Goal: Task Accomplishment & Management: Complete application form

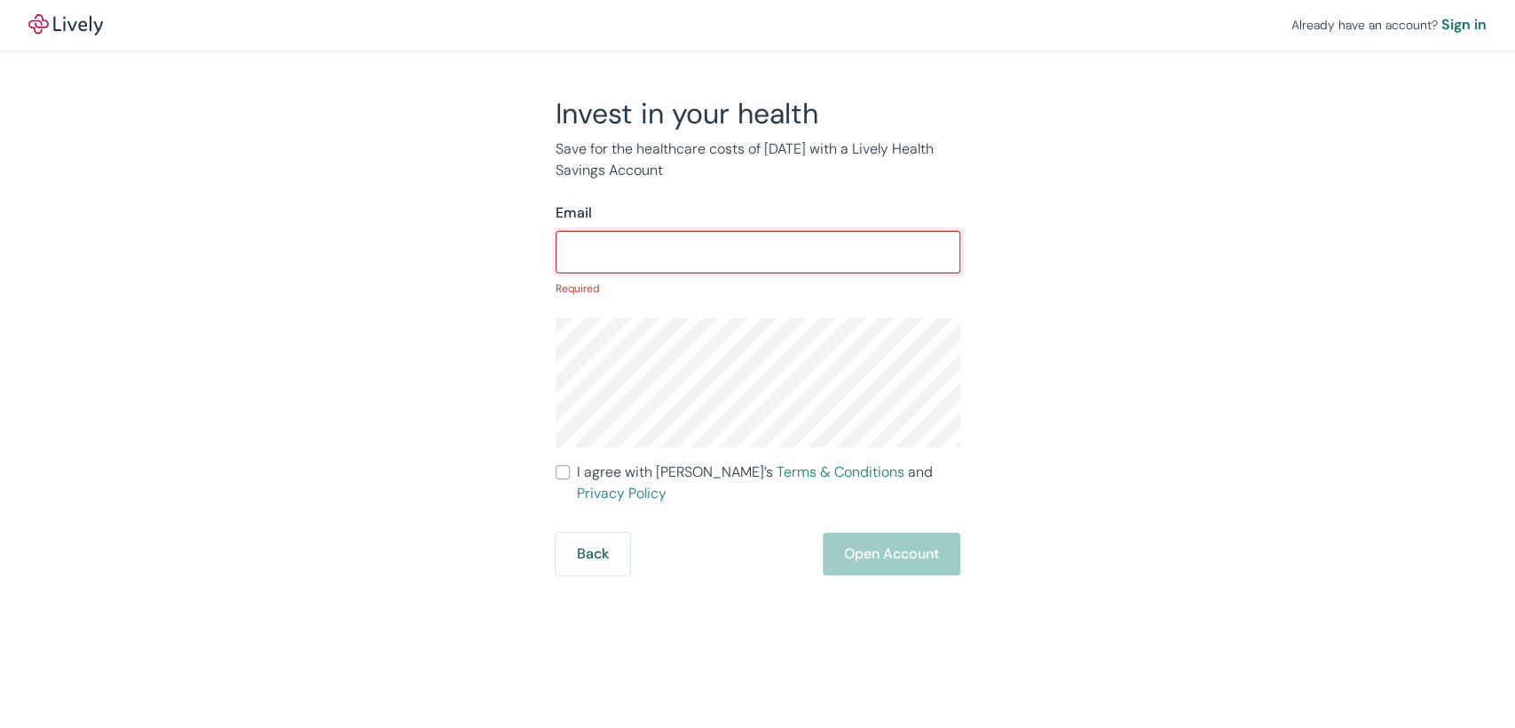
click at [780, 263] on input "Email" at bounding box center [758, 252] width 405 height 36
paste input "[EMAIL_ADDRESS][DOMAIN_NAME]"
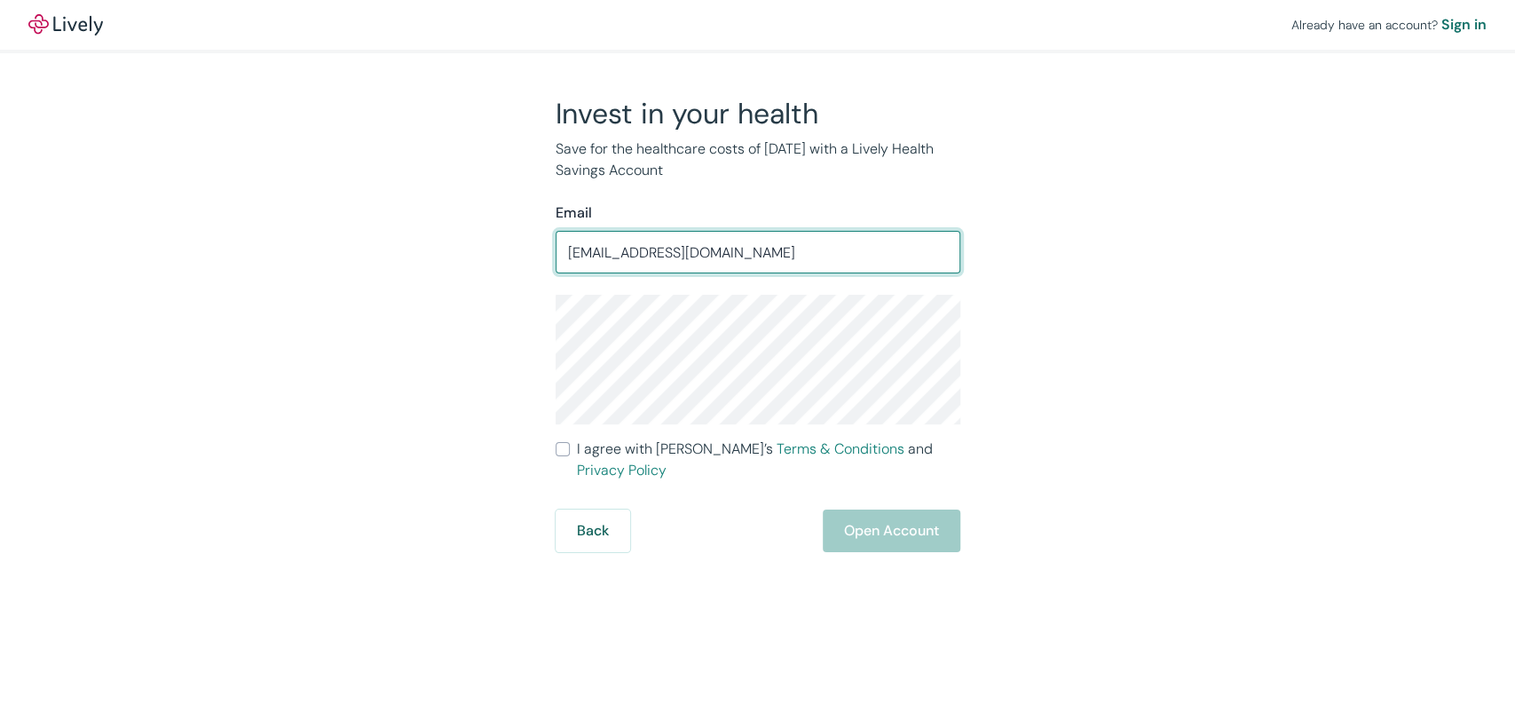
type input "[EMAIL_ADDRESS][DOMAIN_NAME]"
click at [604, 450] on span "I agree with Lively’s Terms & Conditions and Privacy Policy" at bounding box center [768, 459] width 383 height 43
click at [570, 450] on input "I agree with Lively’s Terms & Conditions and Privacy Policy" at bounding box center [563, 449] width 14 height 14
checkbox input "true"
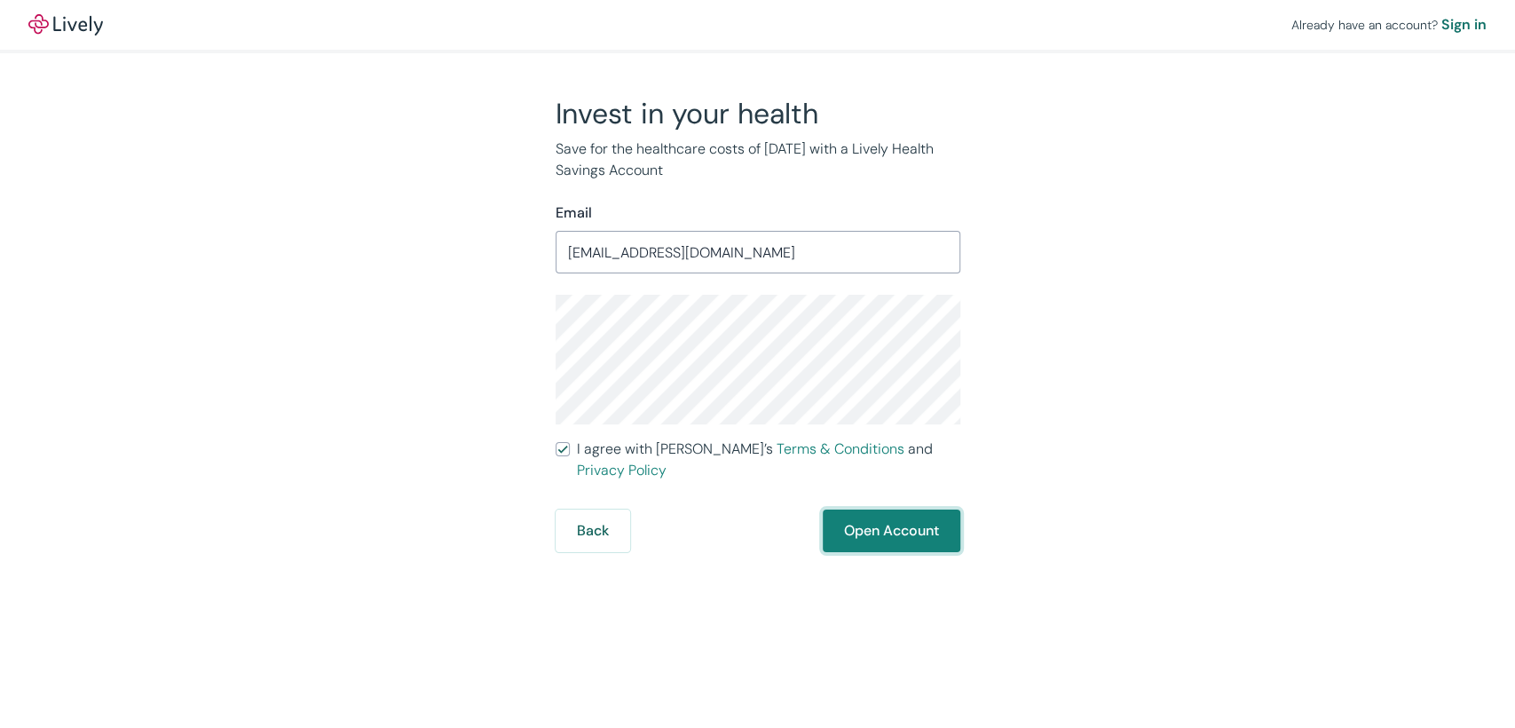
click at [867, 509] on button "Open Account" at bounding box center [892, 530] width 138 height 43
